Goal: Information Seeking & Learning: Learn about a topic

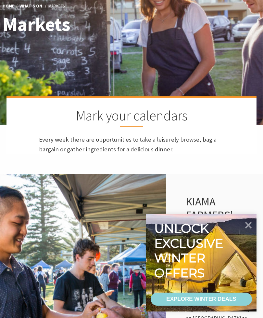
scroll to position [204, 262]
click at [246, 232] on icon at bounding box center [249, 225] width 14 height 14
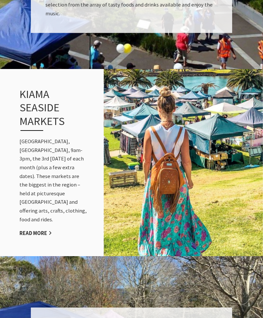
scroll to position [592, 0]
click at [34, 237] on link "Read More" at bounding box center [36, 232] width 33 height 7
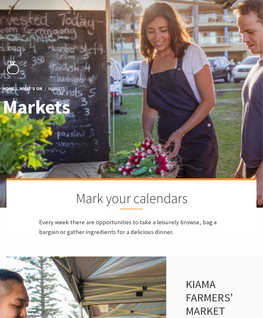
scroll to position [29, 0]
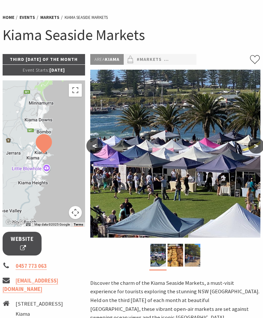
scroll to position [40, 0]
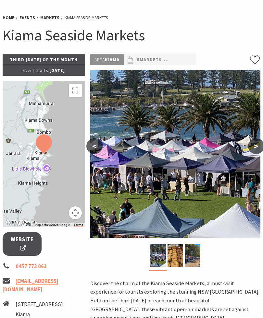
click at [261, 146] on button ">" at bounding box center [256, 146] width 16 height 16
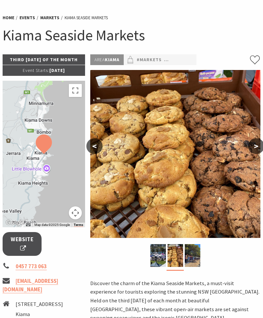
click at [255, 149] on button ">" at bounding box center [256, 146] width 16 height 16
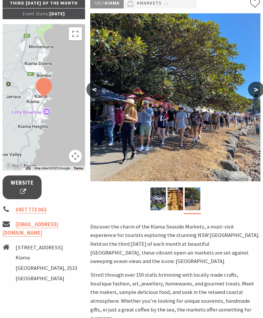
scroll to position [107, 0]
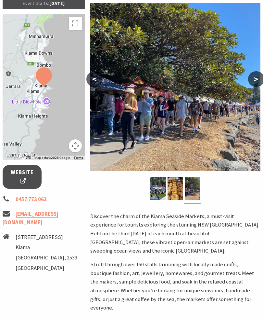
click at [29, 173] on span "Website" at bounding box center [22, 176] width 23 height 17
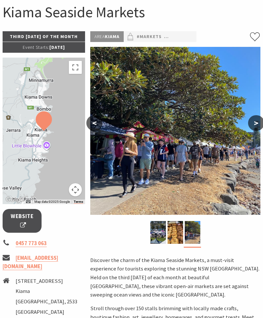
scroll to position [0, 0]
